Goal: Communication & Community: Answer question/provide support

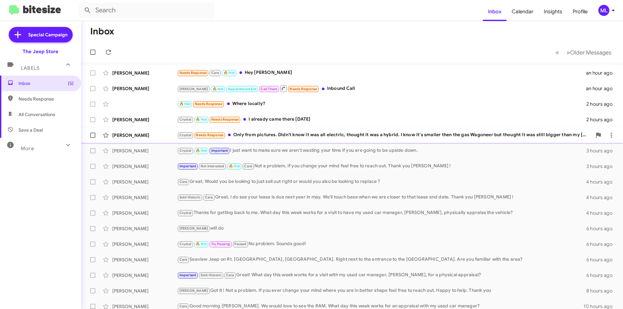
click at [283, 133] on div "Crystal Needs Response Only from pictures. Didn't know it was all electric, tho…" at bounding box center [384, 134] width 415 height 7
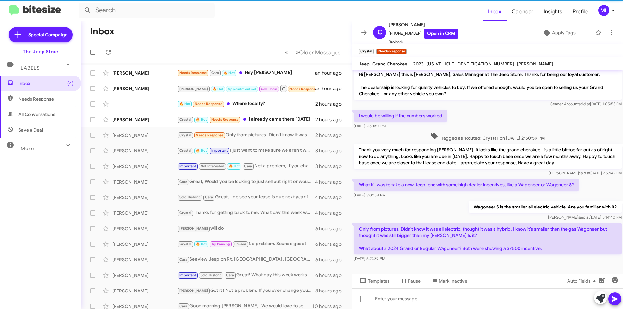
scroll to position [4, 0]
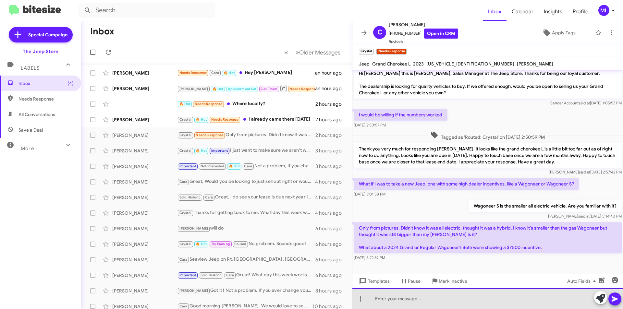
click at [449, 297] on div at bounding box center [488, 299] width 271 height 21
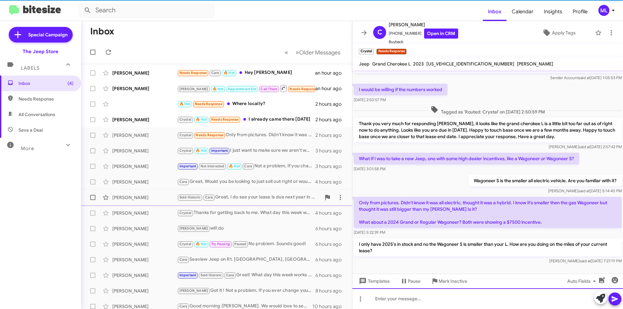
scroll to position [34, 0]
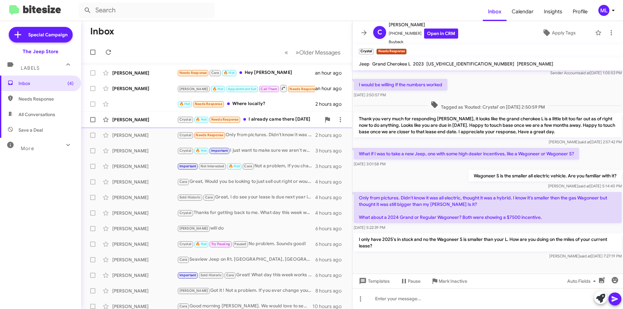
click at [262, 121] on div "Crystal 🔥 Hot Needs Response I already came there [DATE]" at bounding box center [249, 119] width 144 height 7
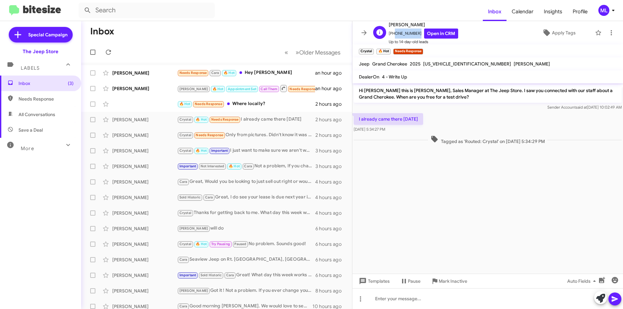
drag, startPoint x: 416, startPoint y: 33, endPoint x: 393, endPoint y: 34, distance: 22.4
click at [393, 34] on span "[PHONE_NUMBER] Open in CRM" at bounding box center [423, 34] width 69 height 10
copy span "7328037206"
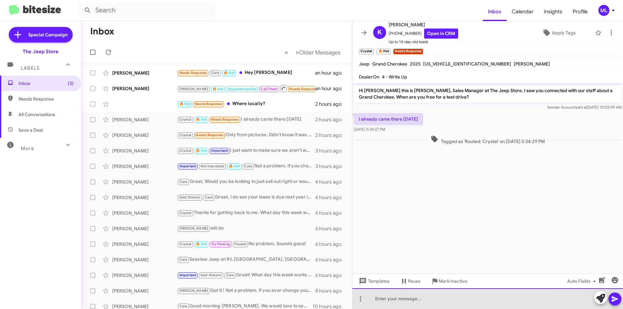
click at [466, 295] on div at bounding box center [488, 299] width 271 height 21
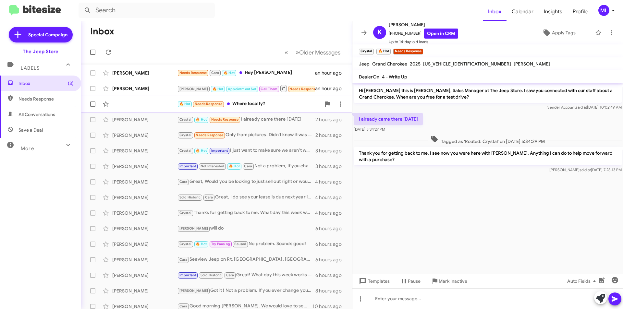
click at [247, 107] on div "🔥 Hot Needs Response Where locally?" at bounding box center [249, 103] width 144 height 7
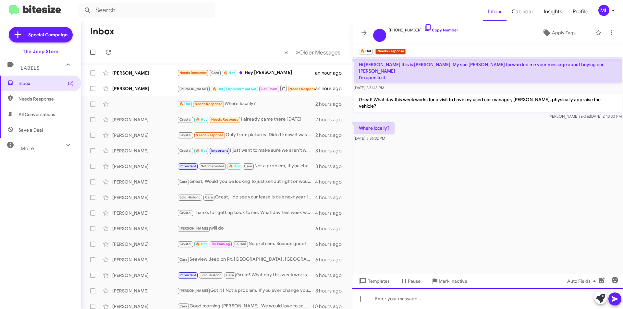
click at [424, 302] on div at bounding box center [488, 299] width 271 height 21
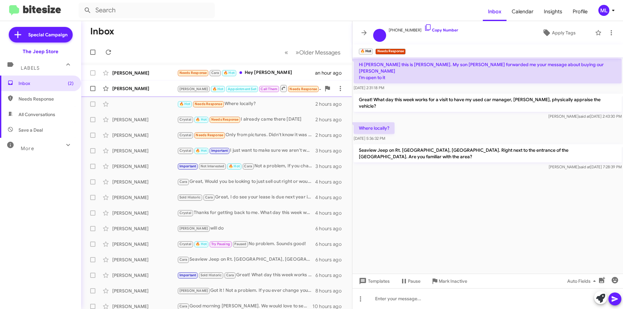
click at [290, 88] on span "Needs Response" at bounding box center [304, 89] width 28 height 4
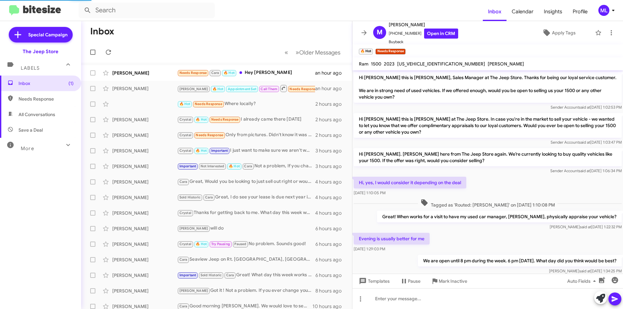
scroll to position [103, 0]
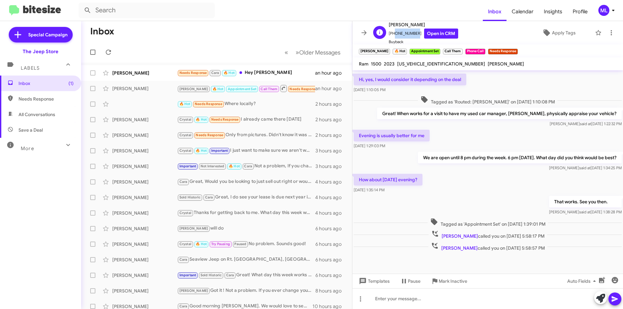
drag, startPoint x: 414, startPoint y: 33, endPoint x: 392, endPoint y: 34, distance: 22.1
click at [392, 34] on span "[PHONE_NUMBER] Open in CRM" at bounding box center [423, 34] width 69 height 10
copy span "7327683056"
click at [515, 50] on span "×" at bounding box center [517, 48] width 5 height 8
click at [608, 31] on icon at bounding box center [612, 33] width 8 height 8
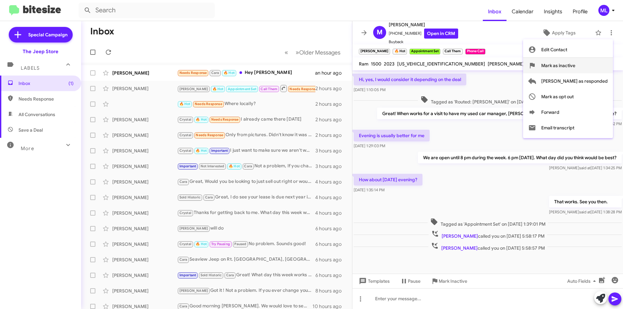
click at [576, 62] on span "Mark as inactive" at bounding box center [558, 66] width 34 height 16
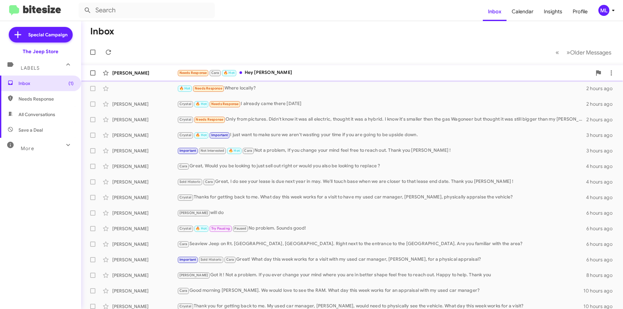
click at [255, 68] on div "[PERSON_NAME] Needs Response Cara 🔥 Hot Hey [PERSON_NAME] an hour ago" at bounding box center [352, 73] width 532 height 13
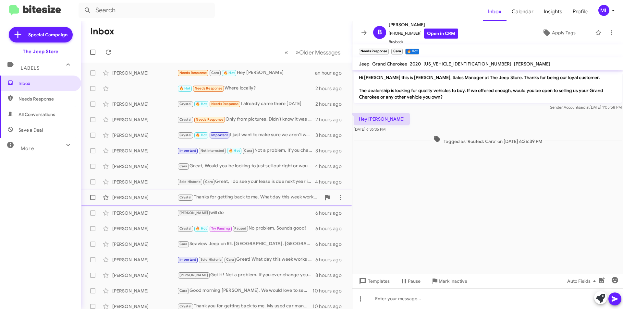
click at [250, 196] on div "[PERSON_NAME] Thanks for getting back to me. What day this week works for a vis…" at bounding box center [249, 197] width 144 height 7
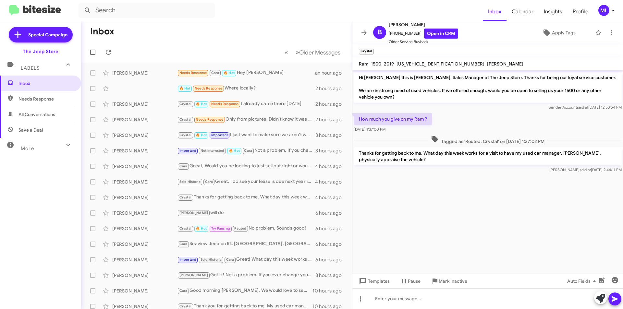
click at [424, 162] on p "Thanks for getting back to me. What day this week works for a visit to have my …" at bounding box center [488, 156] width 268 height 18
click at [420, 158] on p "Thanks for getting back to me. What day this week works for a visit to have my …" at bounding box center [488, 156] width 268 height 18
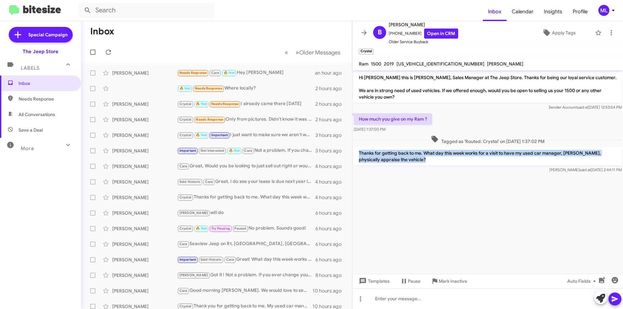
click at [420, 158] on p "Thanks for getting back to me. What day this week works for a visit to have my …" at bounding box center [488, 156] width 268 height 18
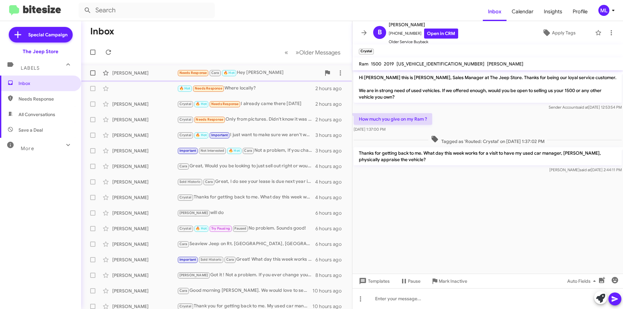
click at [247, 74] on div "Needs Response Cara 🔥 Hot Hey [PERSON_NAME]" at bounding box center [249, 72] width 144 height 7
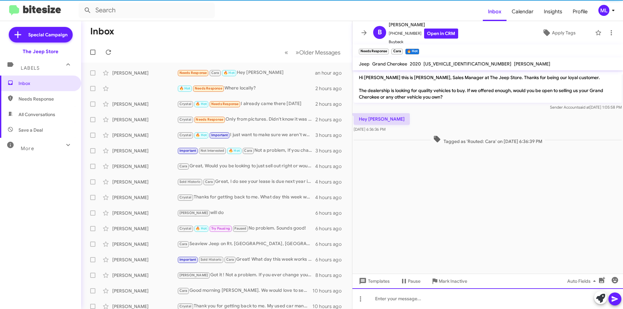
click at [394, 307] on div at bounding box center [488, 299] width 271 height 21
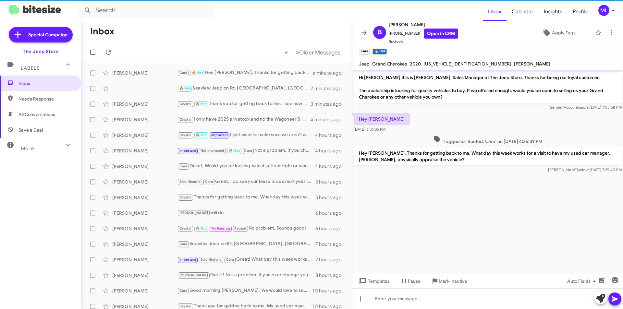
click at [37, 130] on span "Save a Deal" at bounding box center [31, 130] width 24 height 6
type input "in:not-interested"
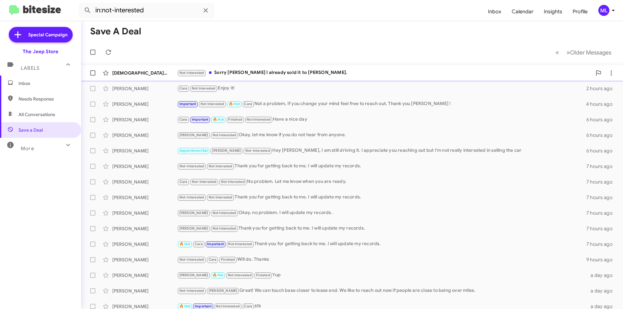
click at [263, 74] on div "Not-Interested Sorry buddy I already sold it to Joey Righthand." at bounding box center [384, 72] width 415 height 7
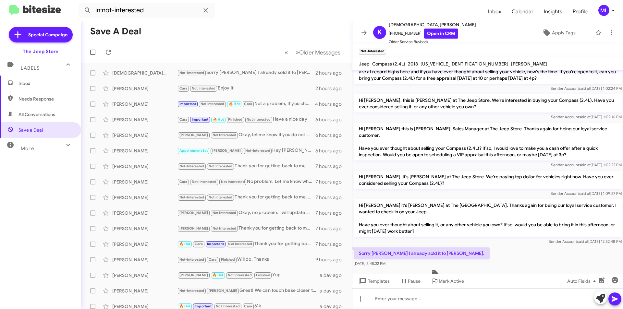
scroll to position [67, 0]
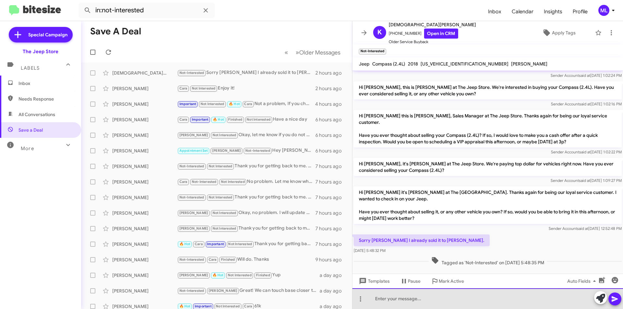
click at [384, 300] on div at bounding box center [488, 299] width 271 height 21
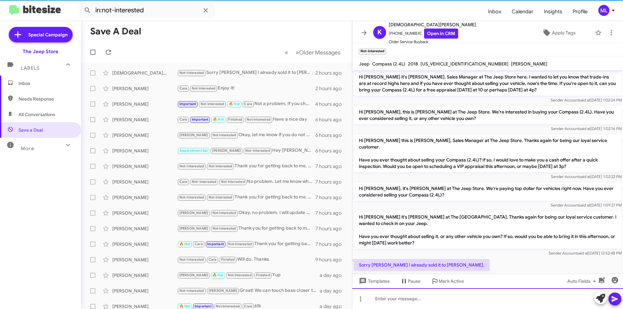
scroll to position [91, 0]
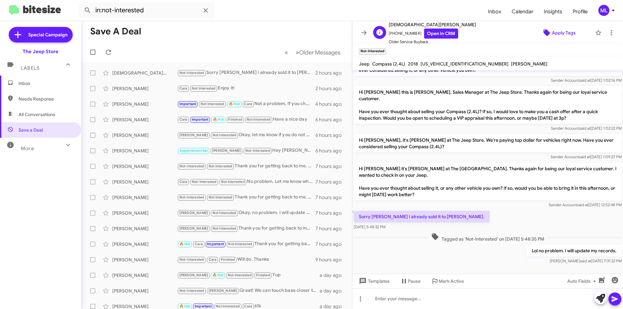
click at [559, 35] on span "Apply Tags" at bounding box center [564, 33] width 24 height 12
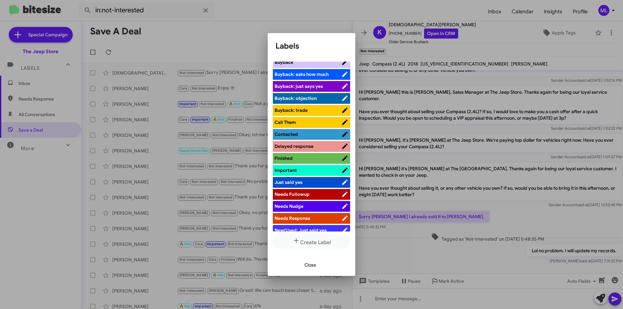
scroll to position [162, 0]
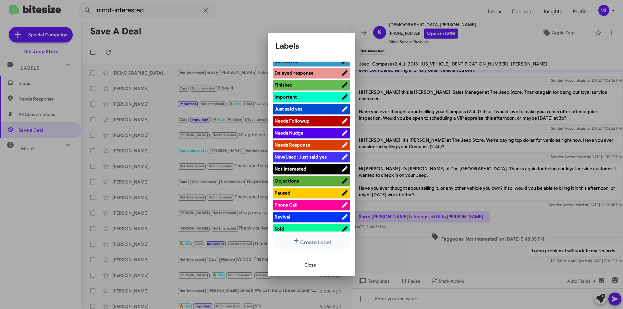
click at [306, 170] on span "Not Interested" at bounding box center [308, 169] width 67 height 6
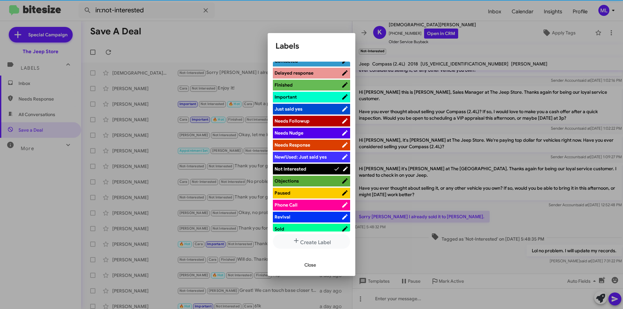
click at [310, 263] on span "Close" at bounding box center [311, 265] width 12 height 12
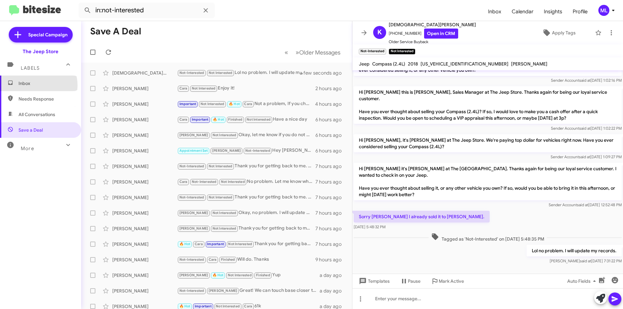
click at [37, 85] on span "Inbox" at bounding box center [46, 83] width 55 height 6
